Goal: Information Seeking & Learning: Learn about a topic

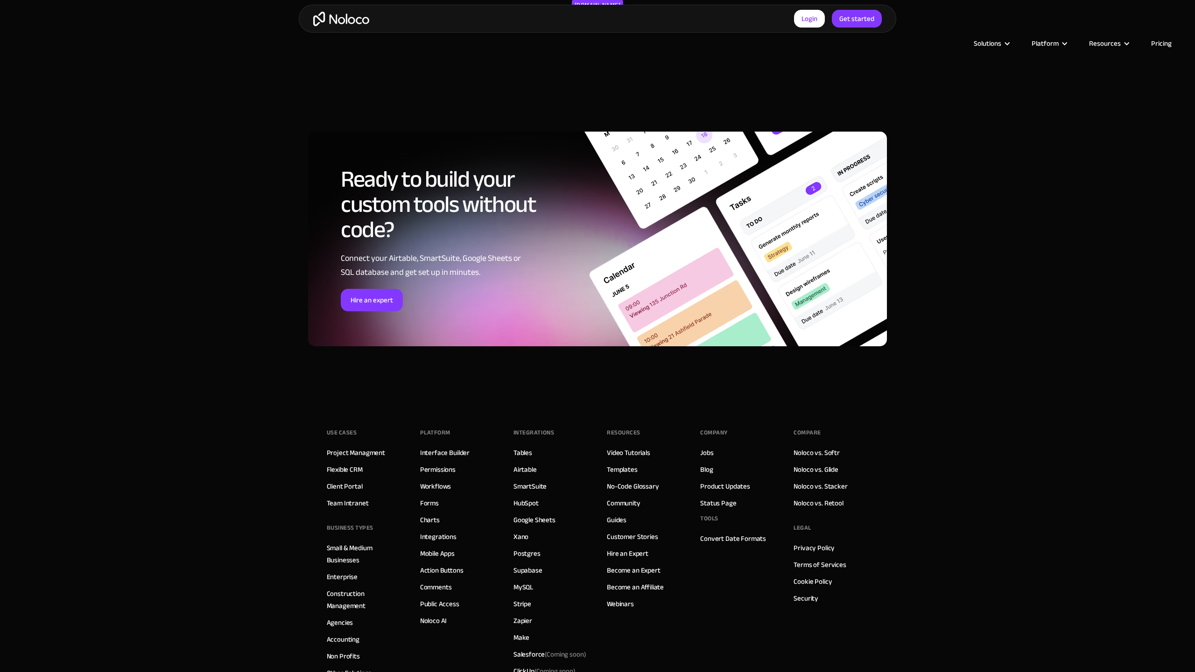
scroll to position [1309, 0]
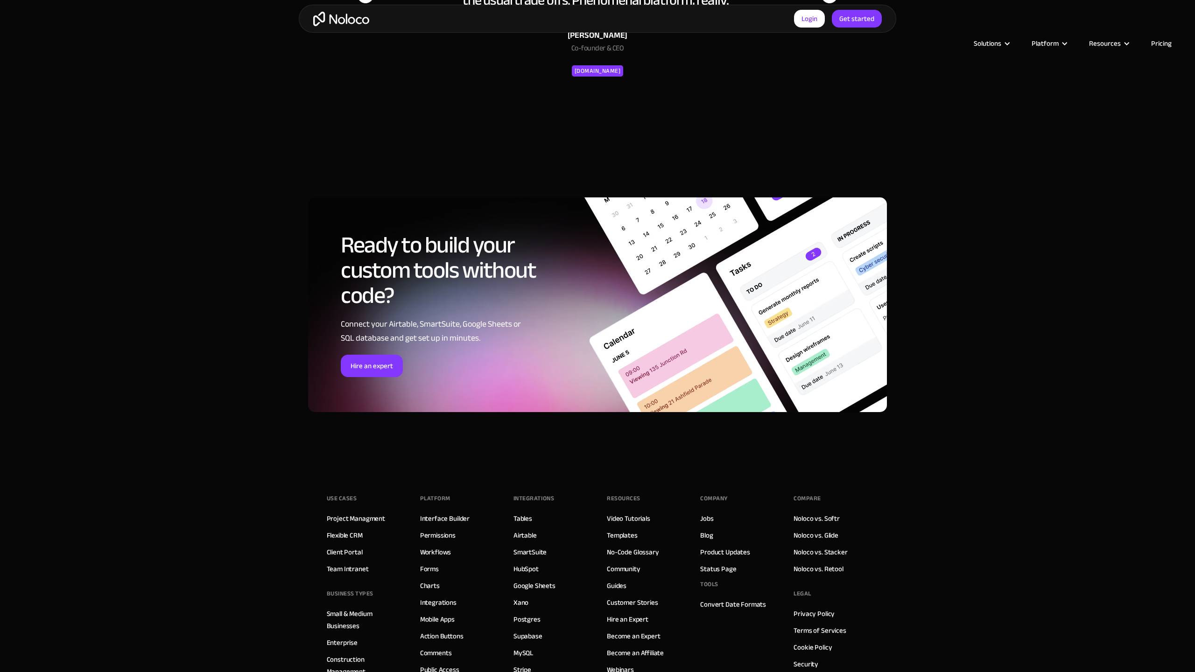
scroll to position [1378, 0]
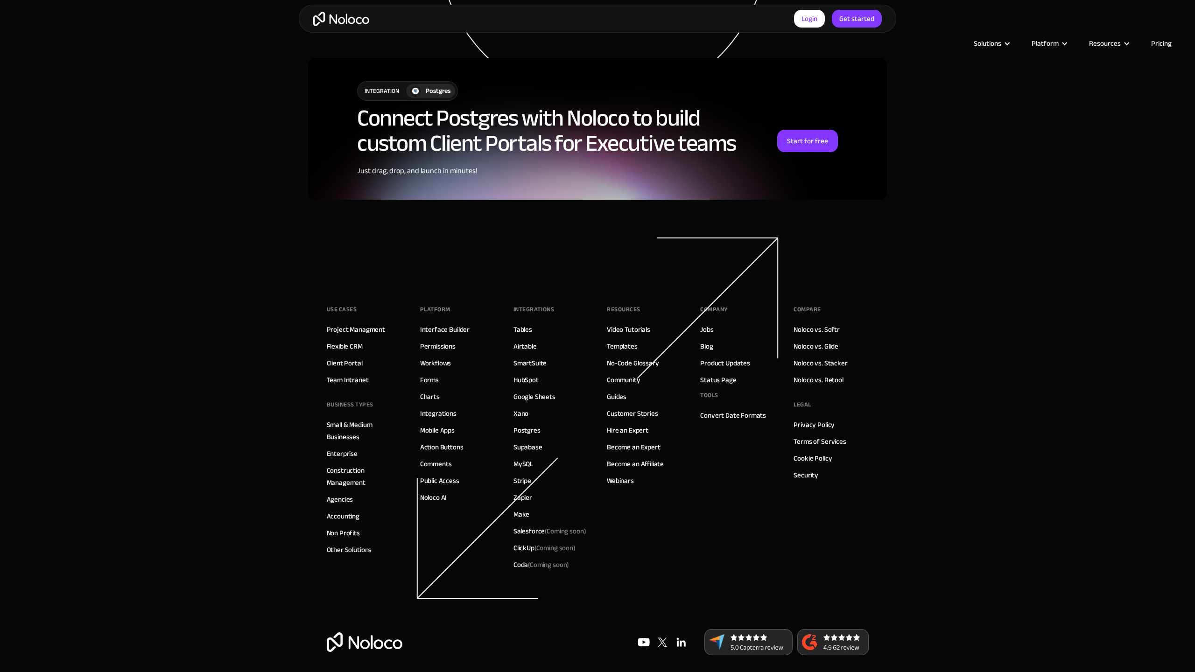
scroll to position [2248, 0]
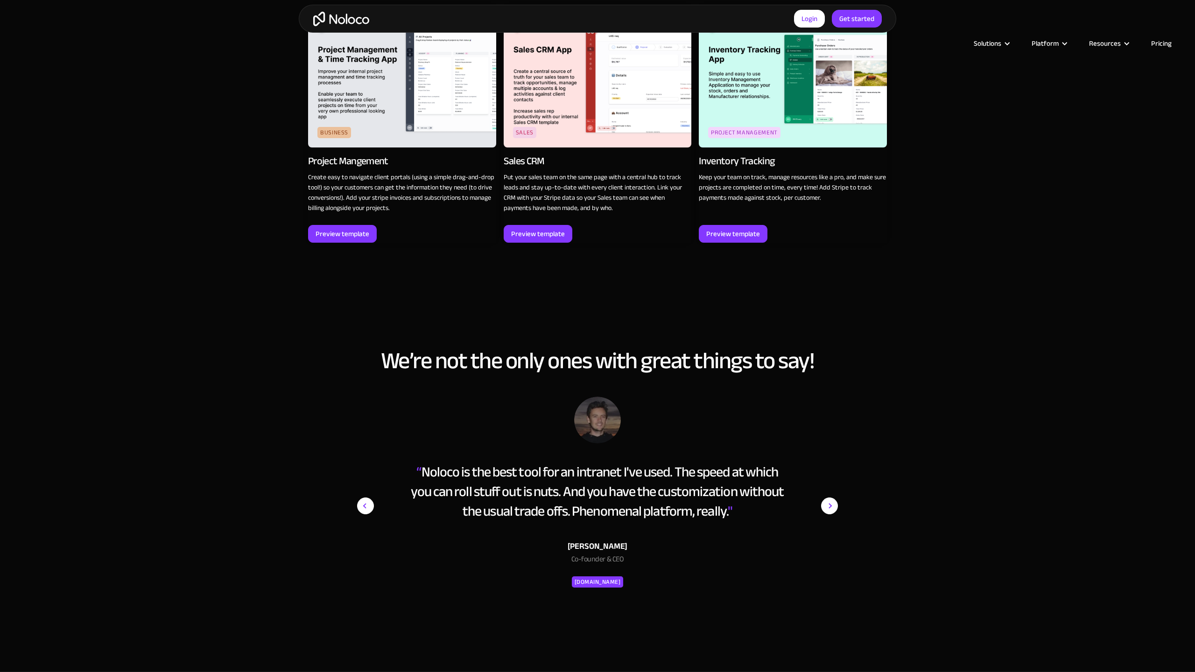
scroll to position [1796, 0]
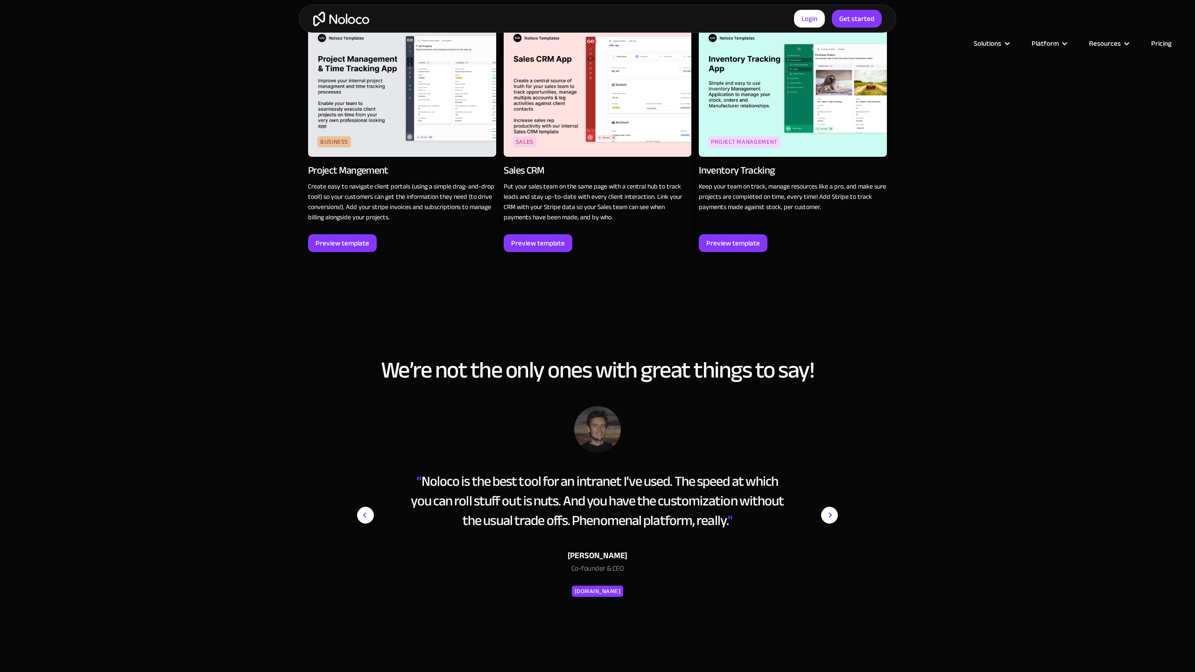
scroll to position [1792, 0]
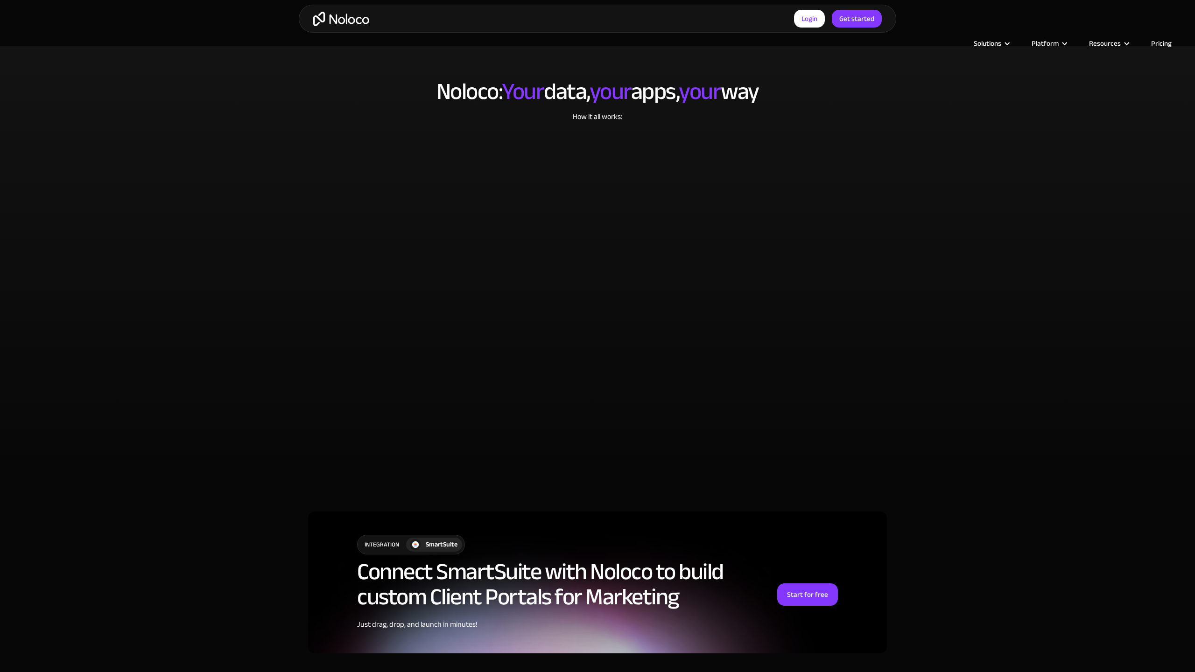
scroll to position [2248, 0]
